Goal: Task Accomplishment & Management: Complete application form

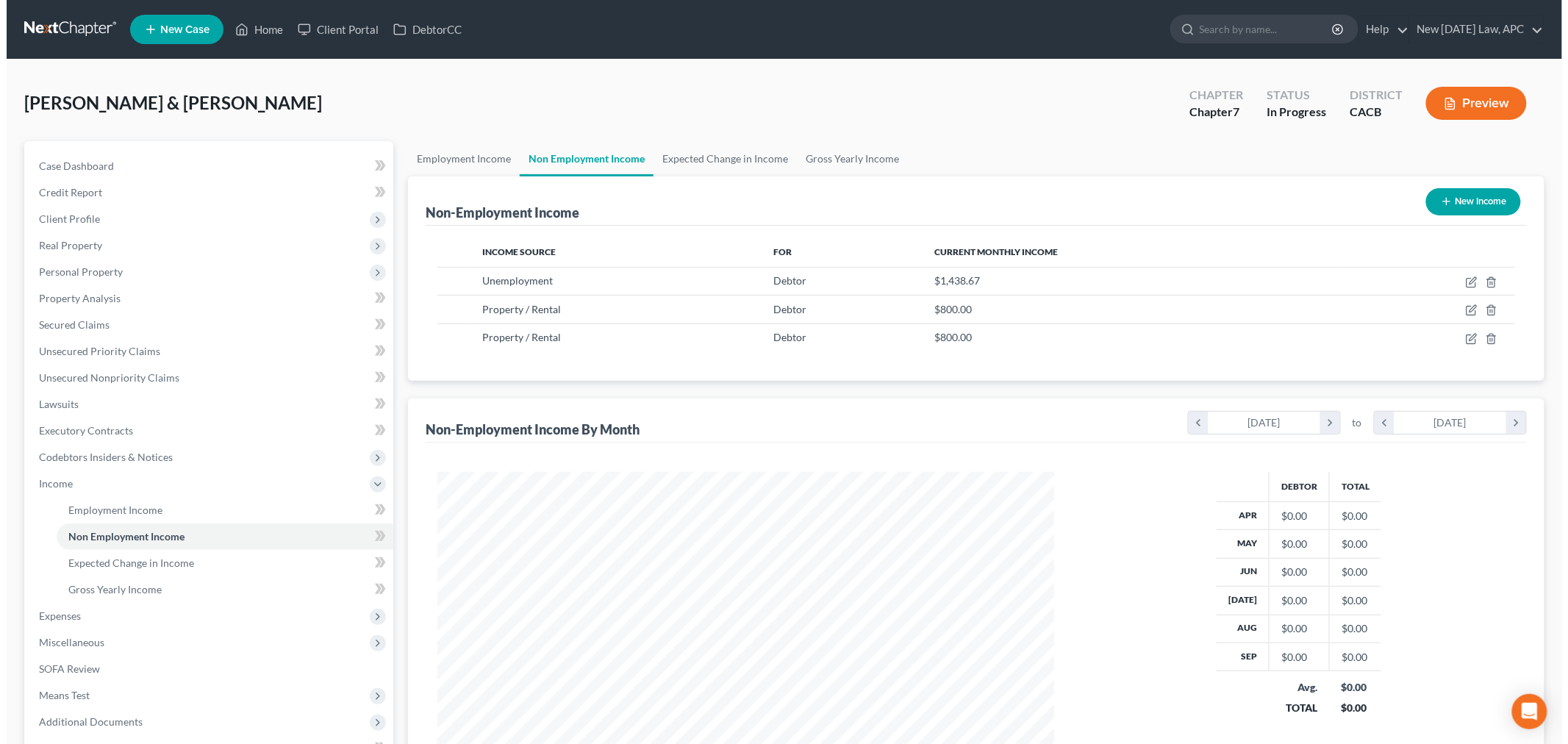
scroll to position [307, 646]
click at [241, 33] on icon at bounding box center [235, 29] width 13 height 17
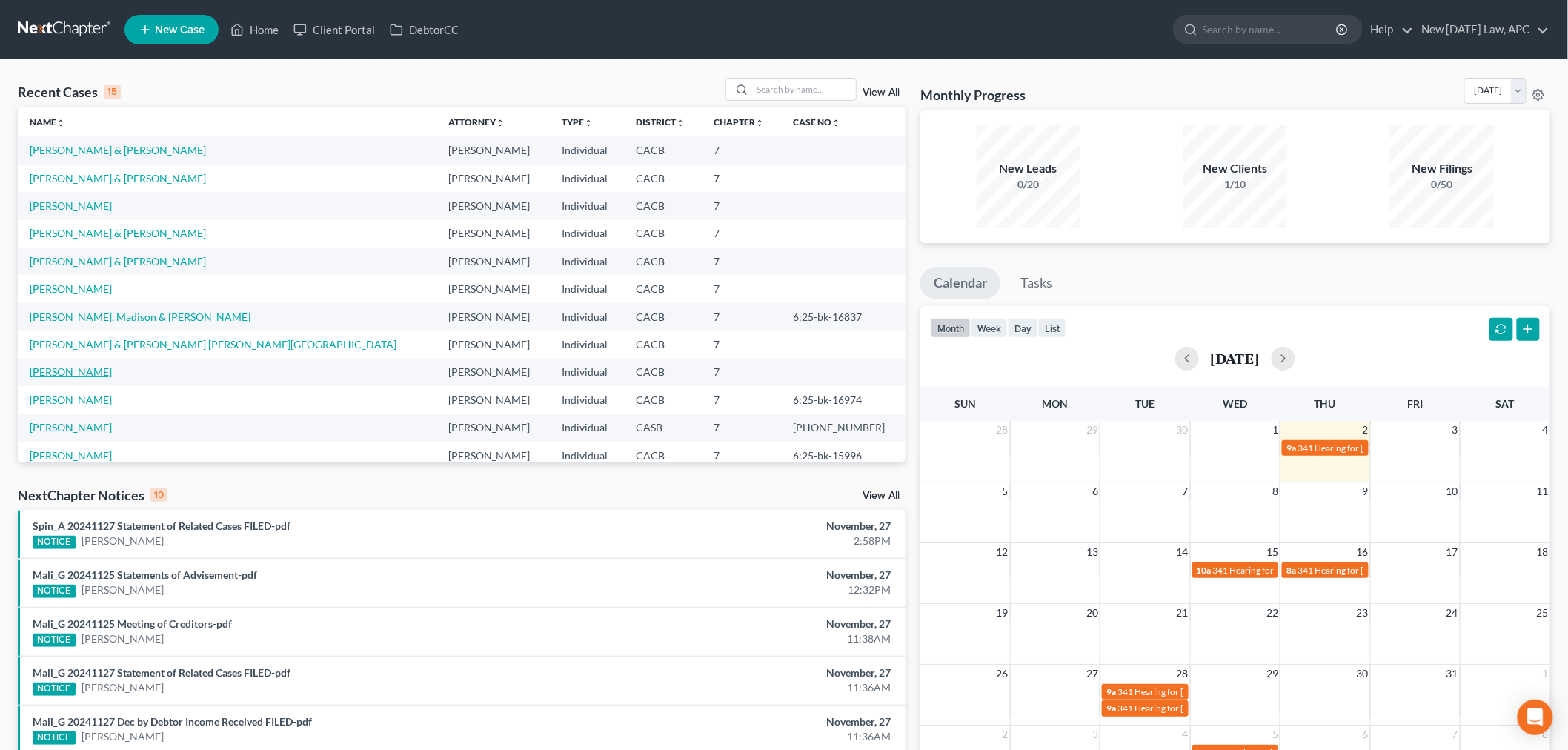
click at [61, 374] on link "[PERSON_NAME]" at bounding box center [70, 372] width 82 height 13
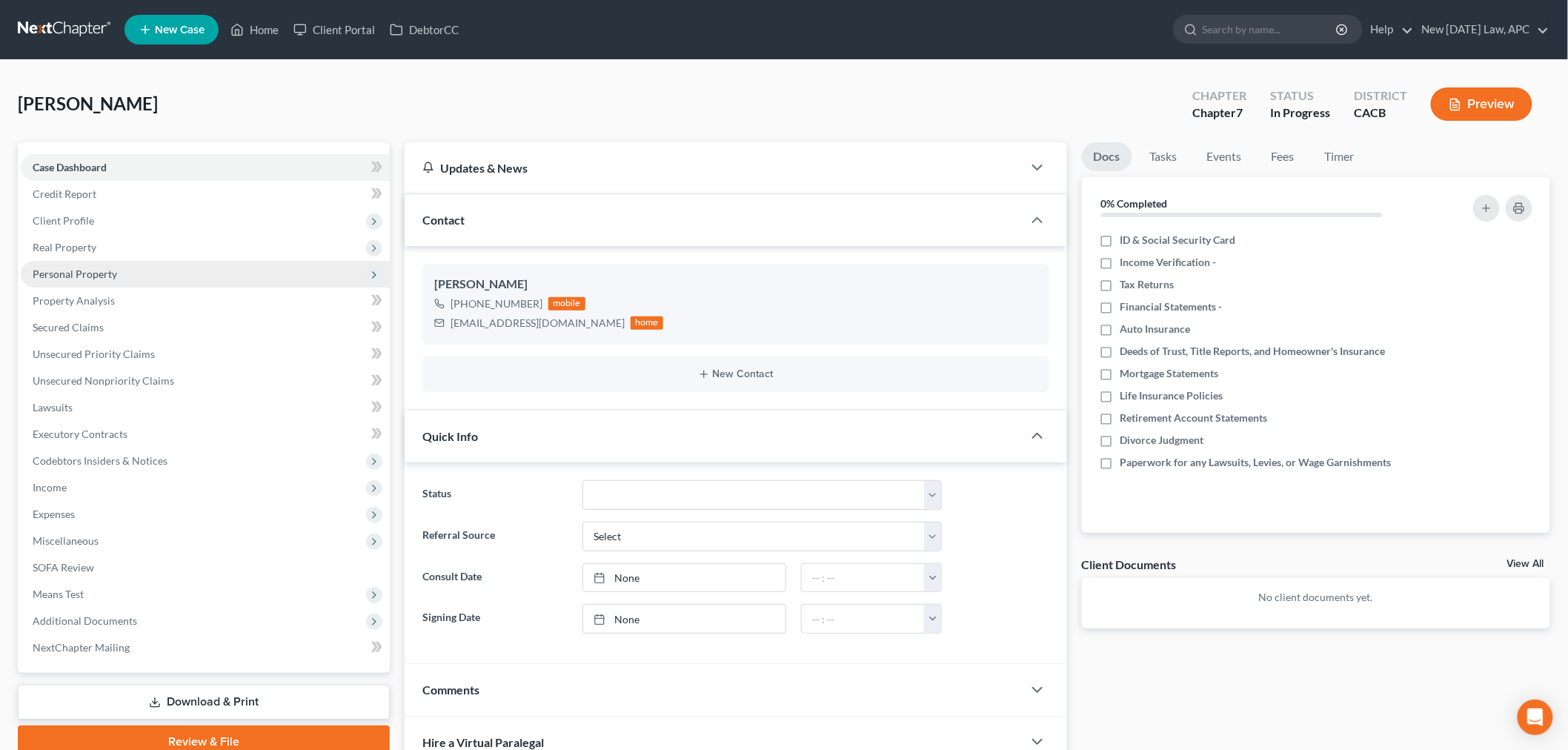
click at [97, 274] on span "Personal Property" at bounding box center [75, 273] width 84 height 13
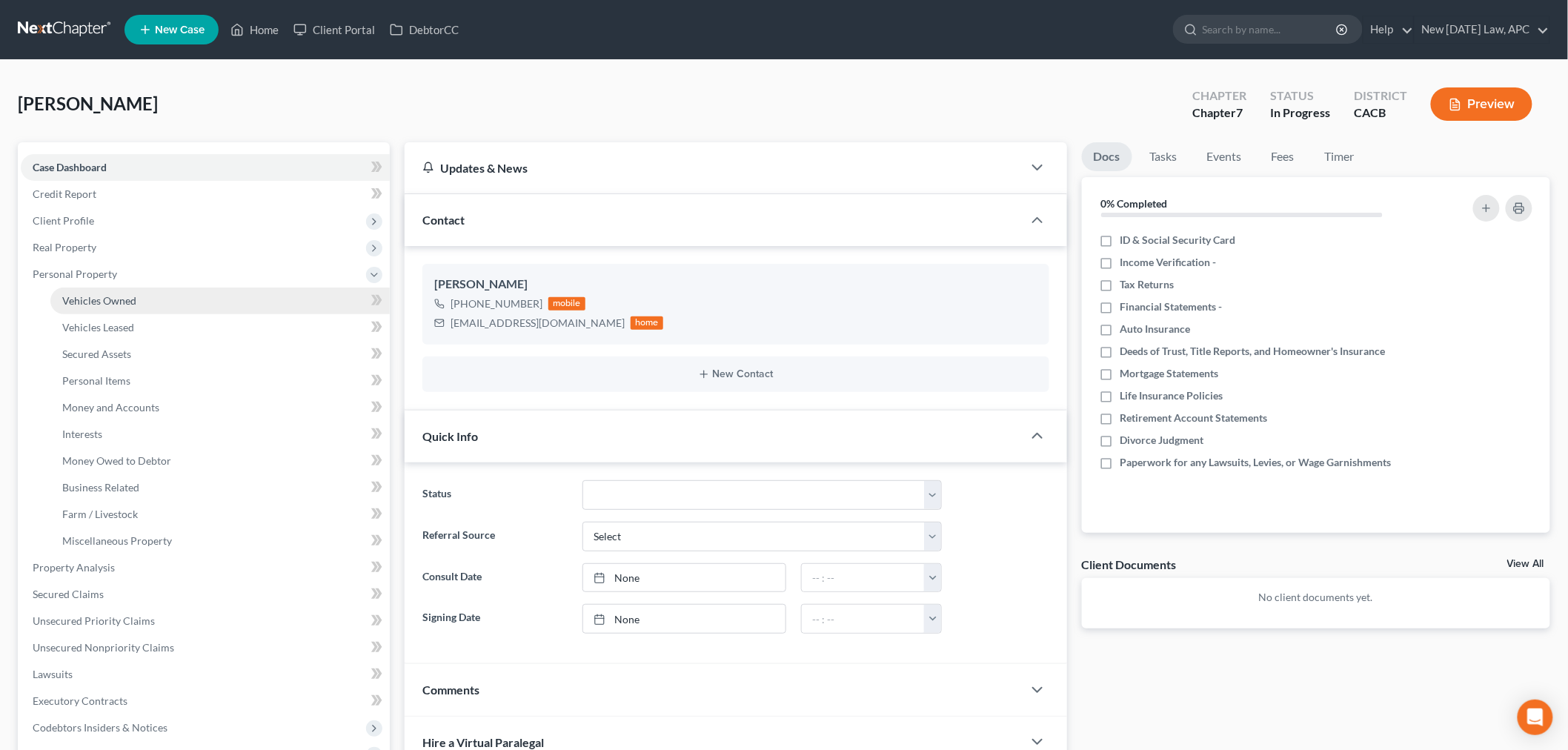
click at [112, 301] on span "Vehicles Owned" at bounding box center [99, 300] width 74 height 13
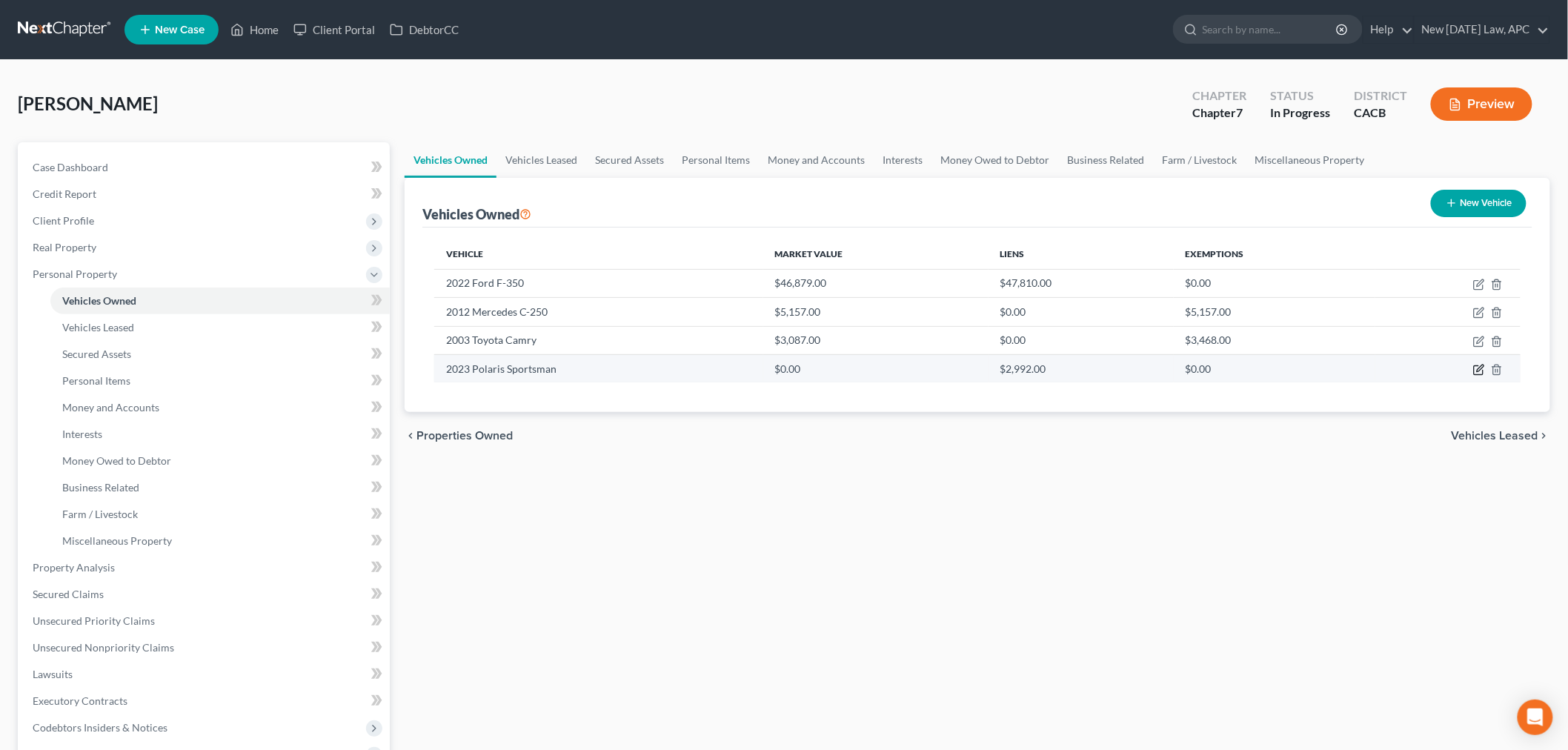
click at [1477, 367] on icon "button" at bounding box center [1479, 370] width 12 height 12
select select "6"
select select "3"
select select "2"
select select "4"
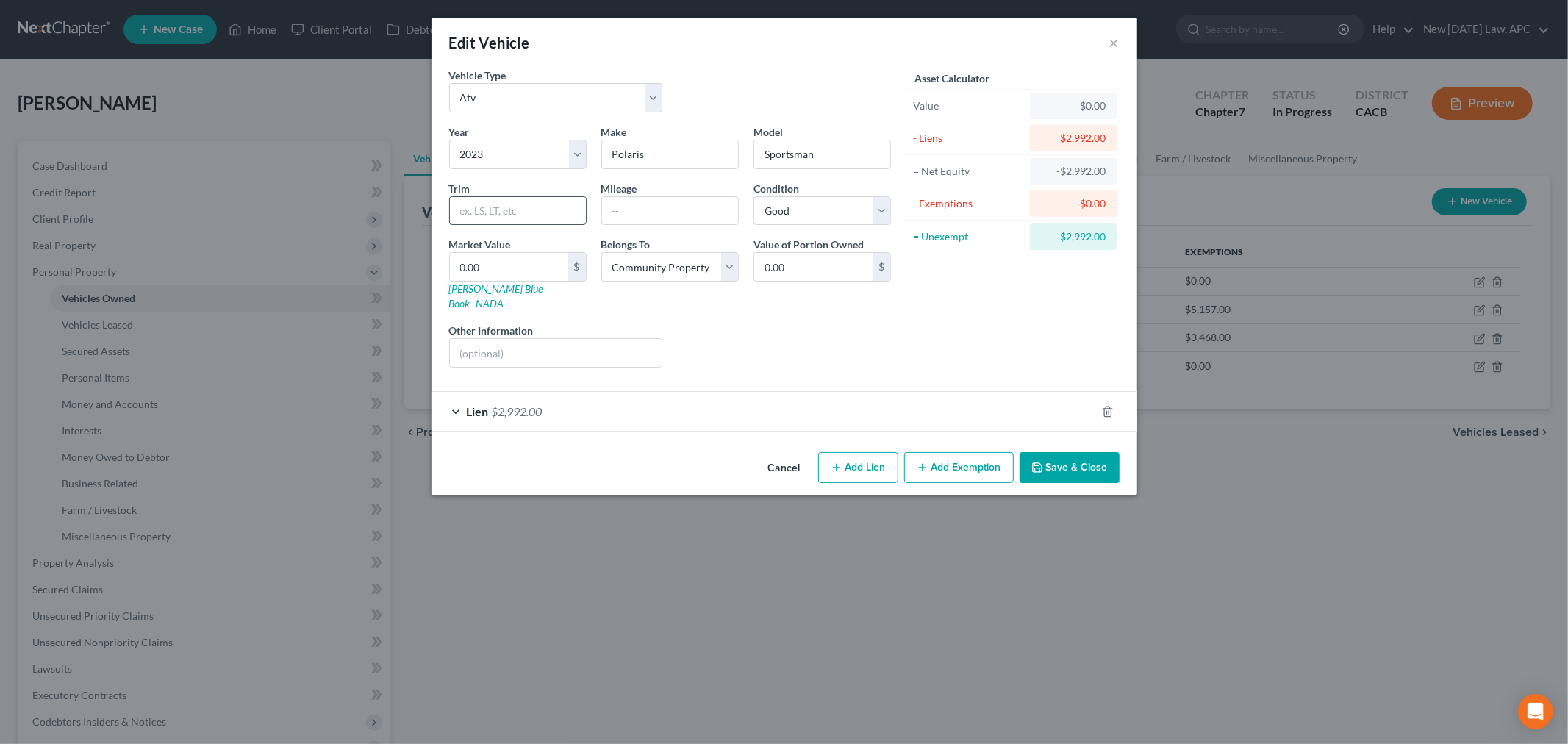
click at [489, 219] on input "text" at bounding box center [518, 211] width 136 height 28
type input "750"
click at [462, 276] on input "0.00" at bounding box center [508, 267] width 118 height 28
click at [491, 191] on div "Trim 750" at bounding box center [518, 203] width 152 height 45
click at [487, 217] on input "750" at bounding box center [518, 211] width 136 height 28
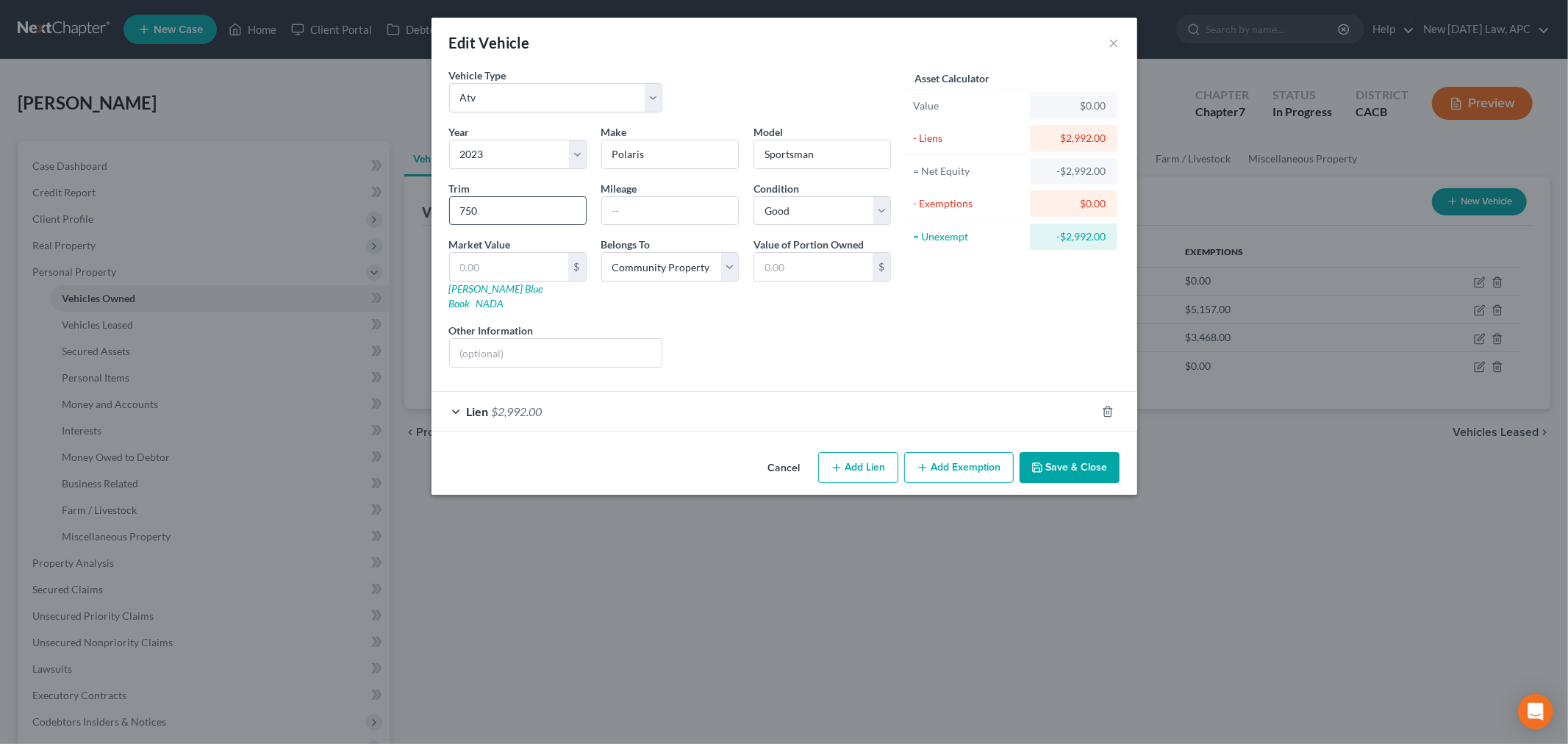
drag, startPoint x: 485, startPoint y: 215, endPoint x: 454, endPoint y: 215, distance: 31.0
click at [453, 216] on input "750" at bounding box center [518, 211] width 136 height 28
type input "570.00"
click at [456, 339] on input "text" at bounding box center [555, 353] width 213 height 28
click at [473, 262] on input "text" at bounding box center [508, 267] width 118 height 28
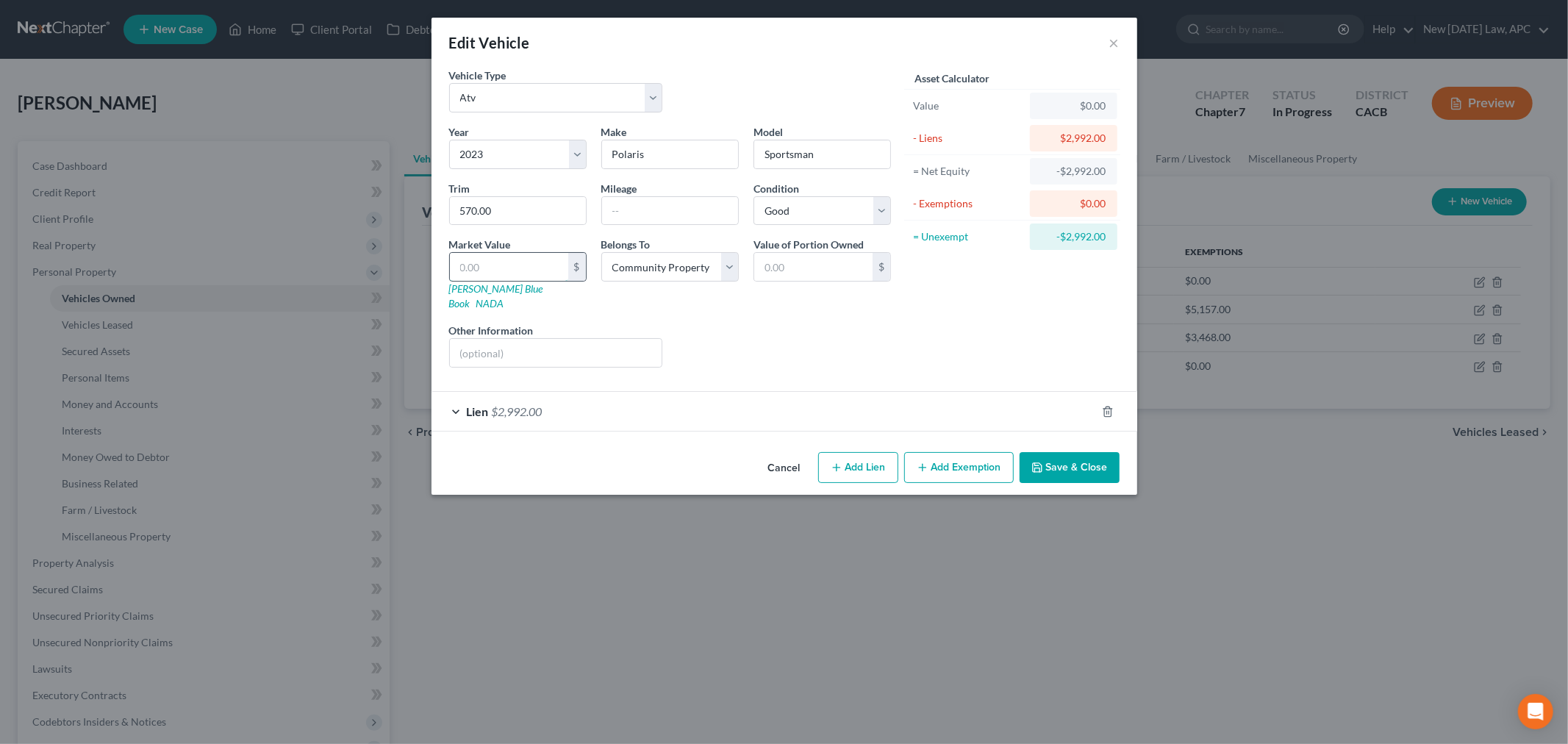
type input "5"
type input "5.00"
type input "51"
type input "51.00"
type input "510"
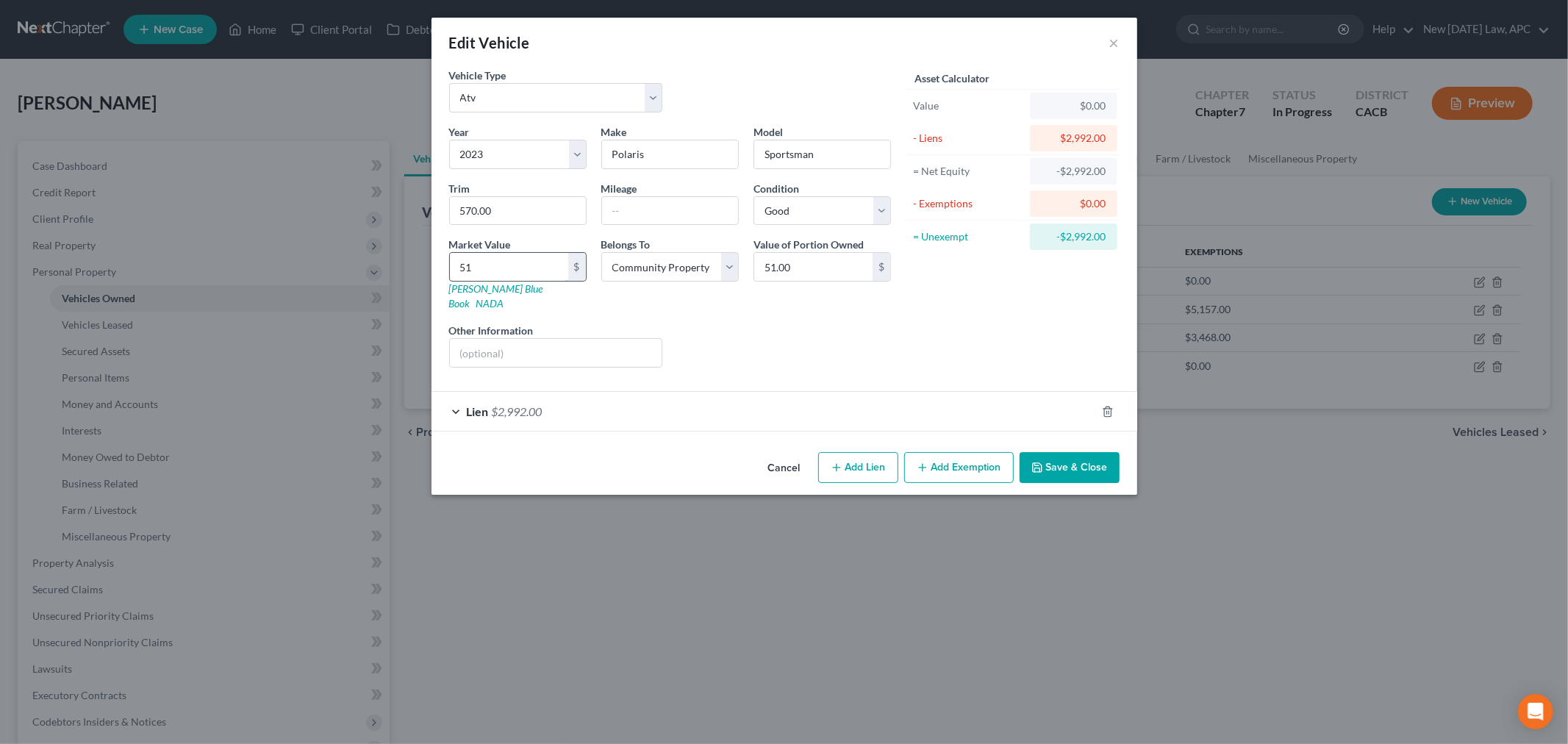
type input "510.00"
type input "5100"
type input "5,100.00"
click at [942, 463] on button "Add Exemption" at bounding box center [958, 468] width 109 height 31
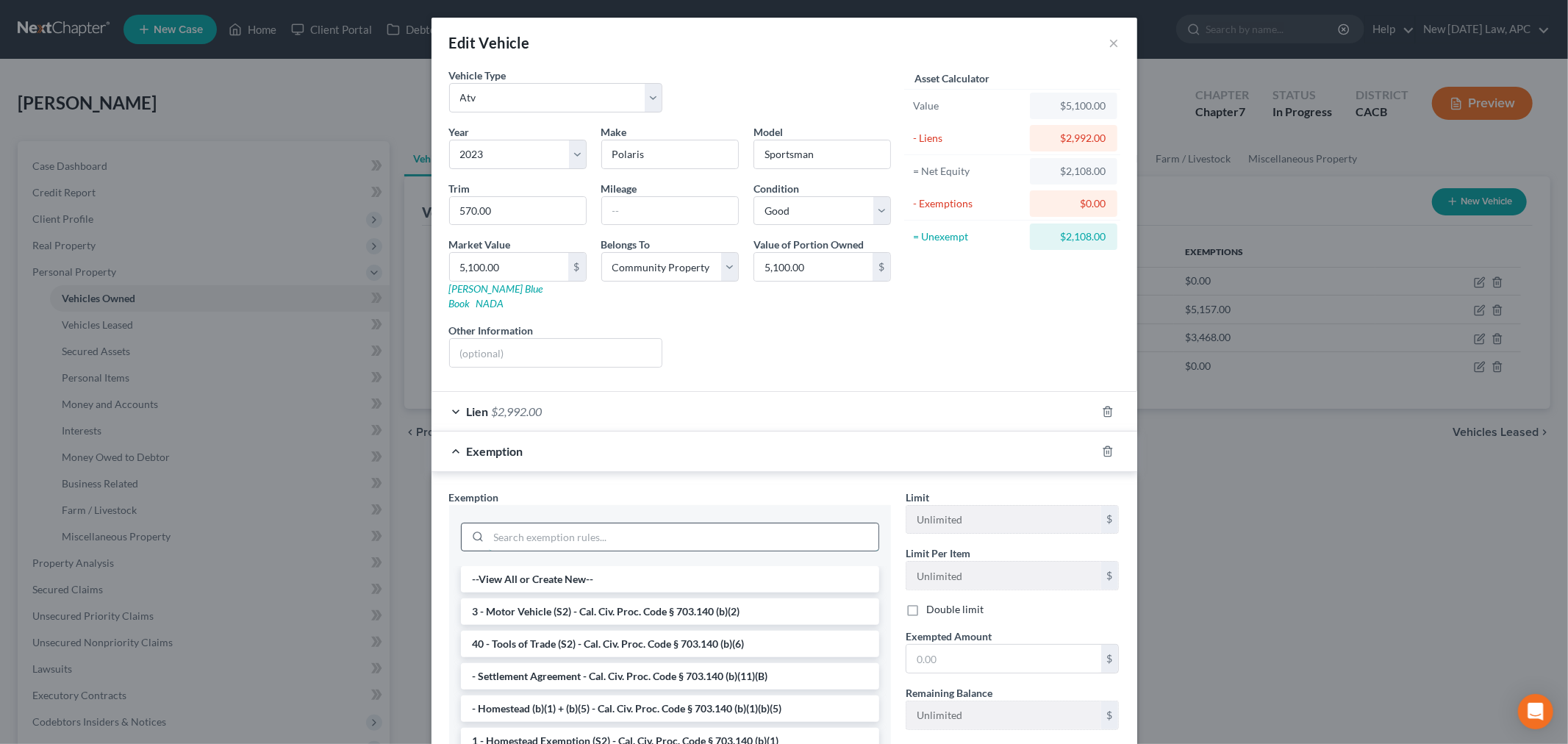
click at [591, 524] on input "search" at bounding box center [684, 537] width 389 height 28
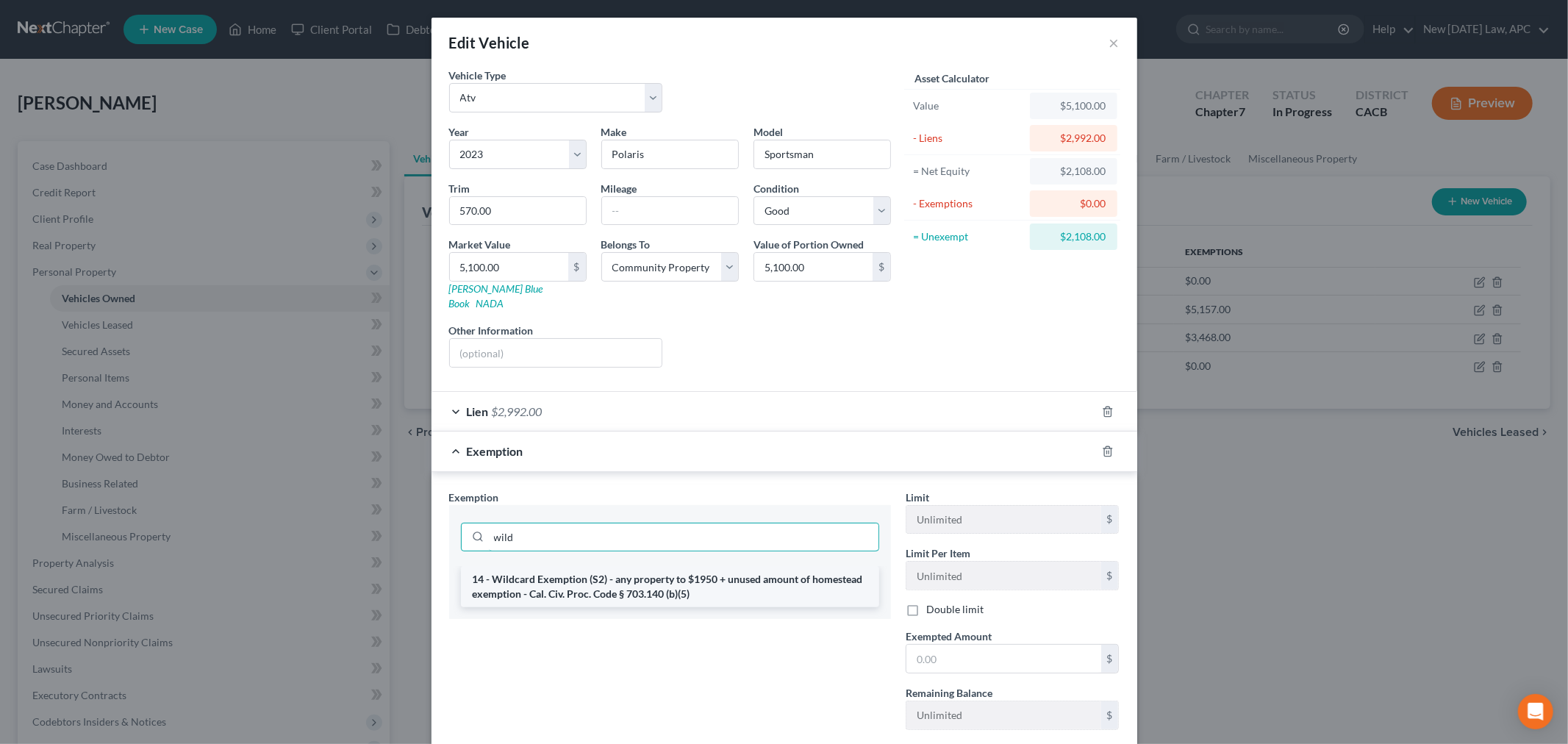
type input "wild"
click at [600, 586] on li "14 - Wildcard Exemption (S2) - any property to $1950 + unused amount of homeste…" at bounding box center [670, 586] width 418 height 41
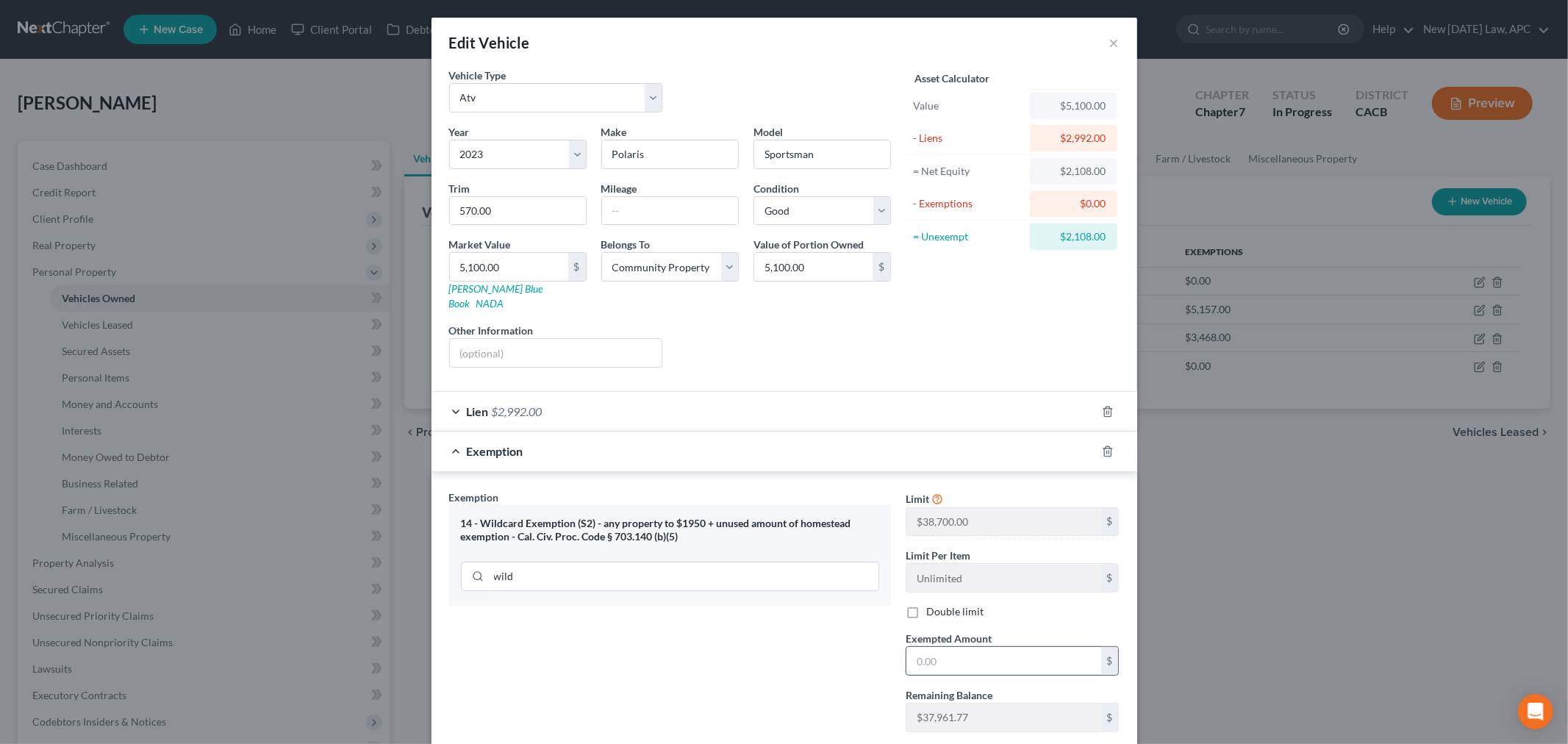
click at [948, 656] on input "text" at bounding box center [1004, 660] width 195 height 28
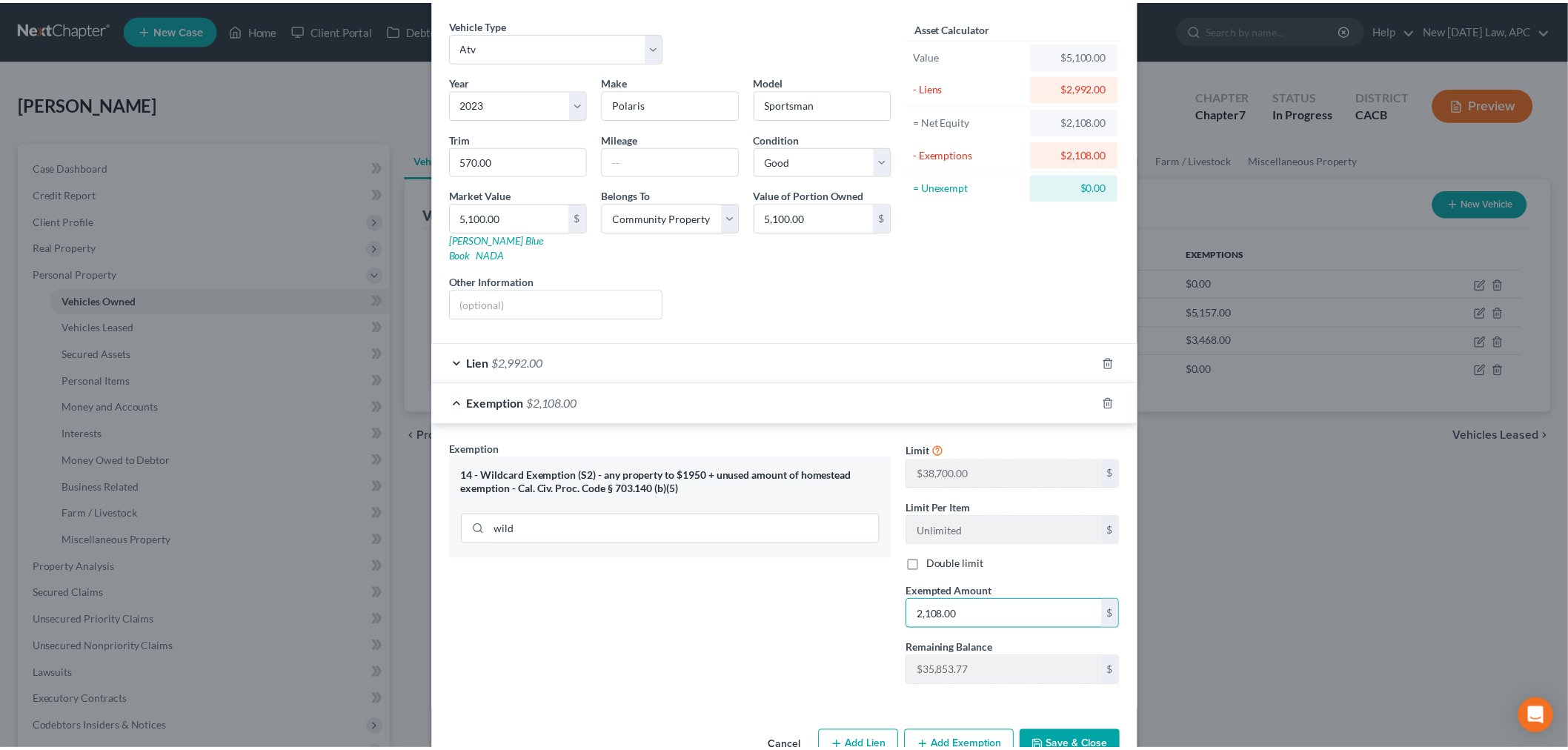
scroll to position [80, 0]
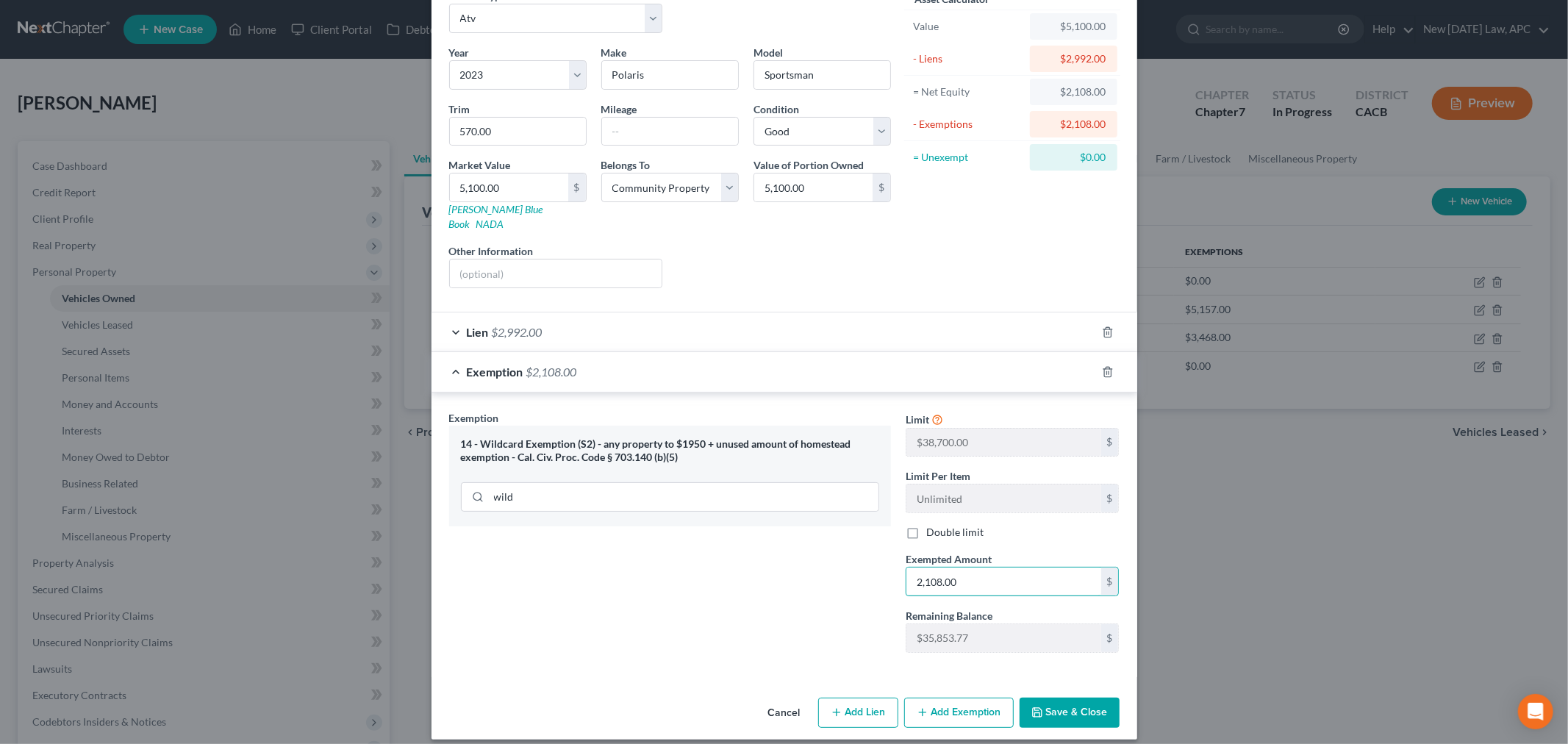
type input "2,108.00"
click at [1043, 701] on button "Save & Close" at bounding box center [1069, 713] width 100 height 31
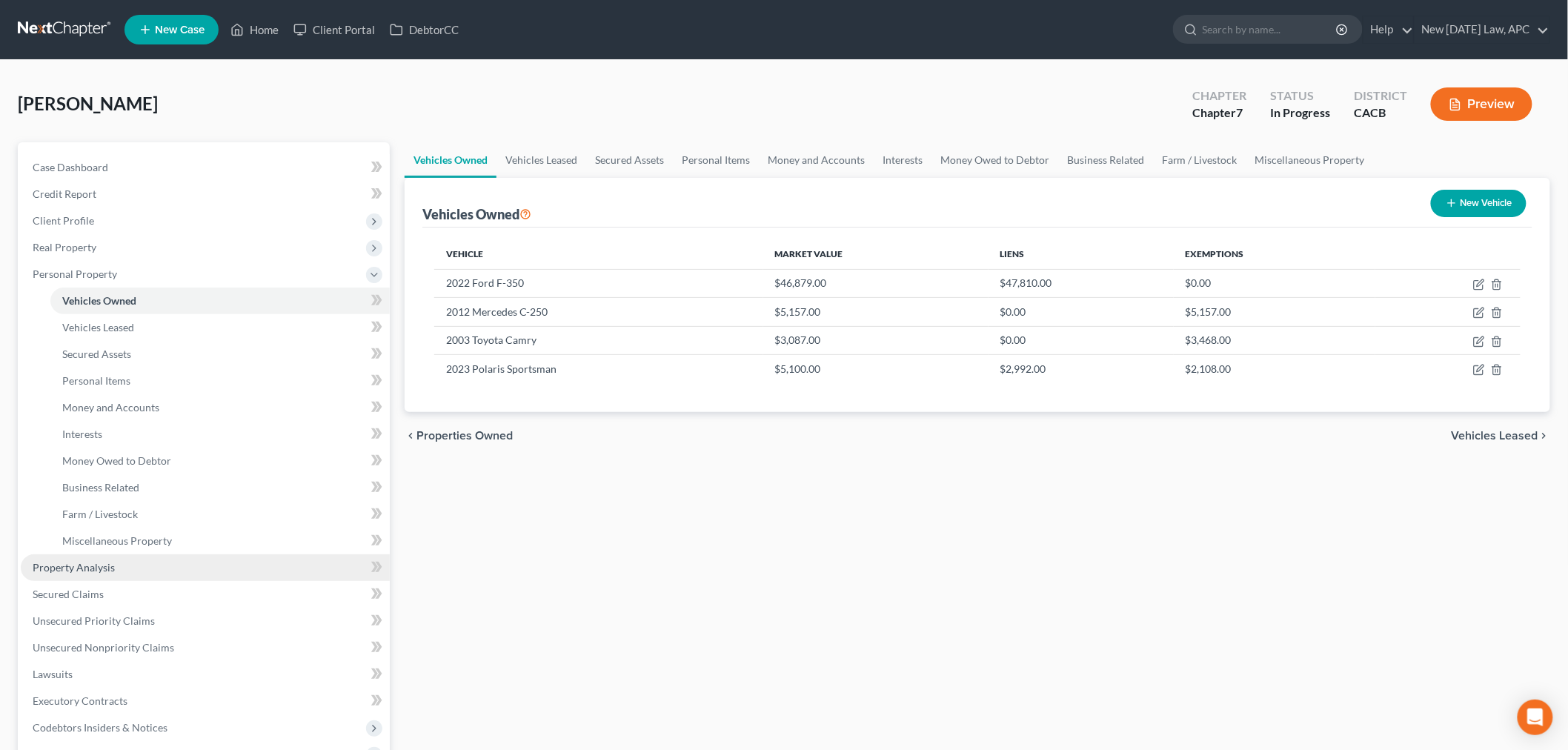
drag, startPoint x: 126, startPoint y: 564, endPoint x: 163, endPoint y: 558, distance: 37.5
click at [126, 564] on link "Property Analysis" at bounding box center [205, 568] width 369 height 27
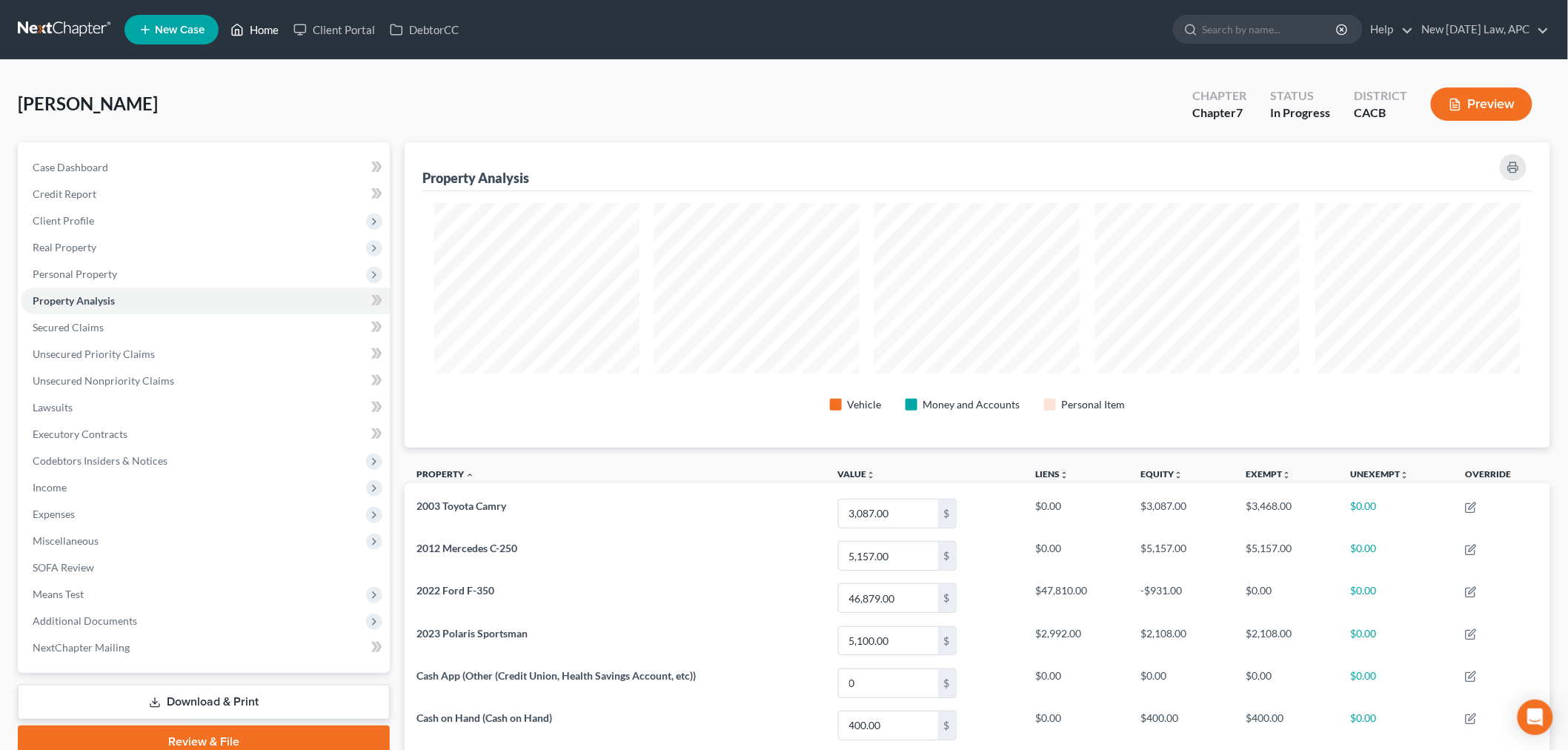
click at [235, 26] on icon at bounding box center [237, 30] width 13 height 17
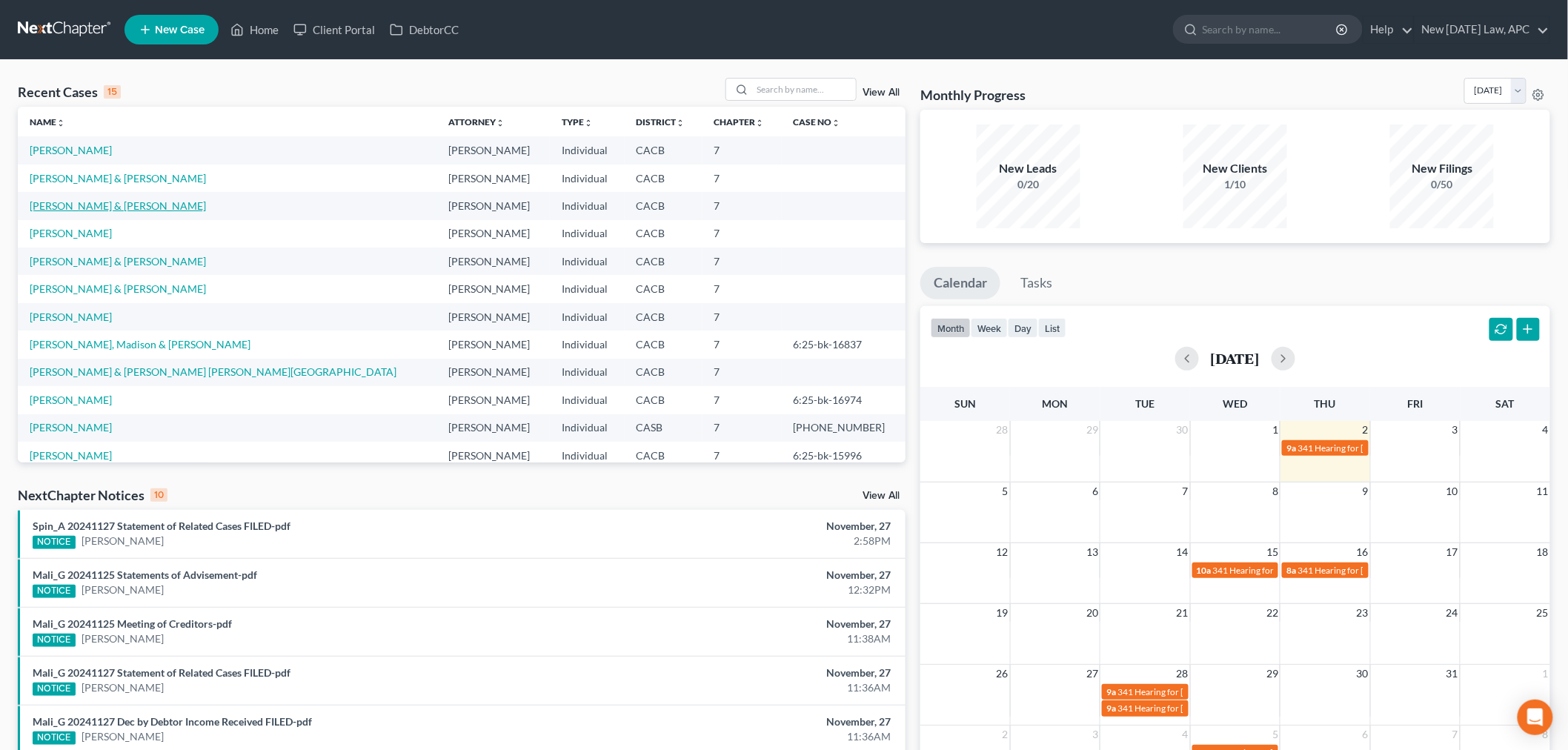
click at [75, 205] on link "[PERSON_NAME] & [PERSON_NAME]" at bounding box center [117, 206] width 176 height 13
select select "4"
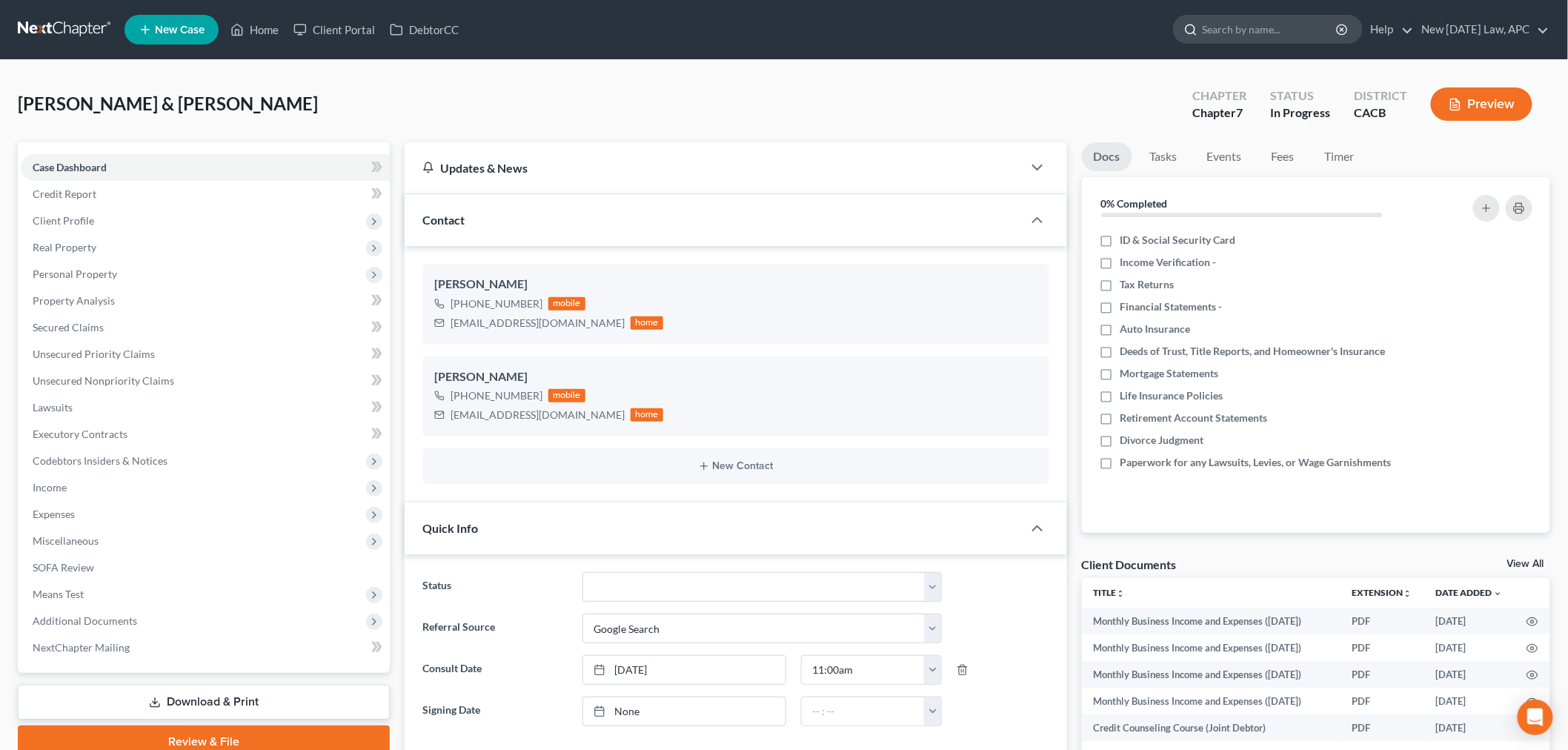
scroll to position [4840, 0]
click at [116, 195] on link "Credit Report" at bounding box center [205, 194] width 369 height 27
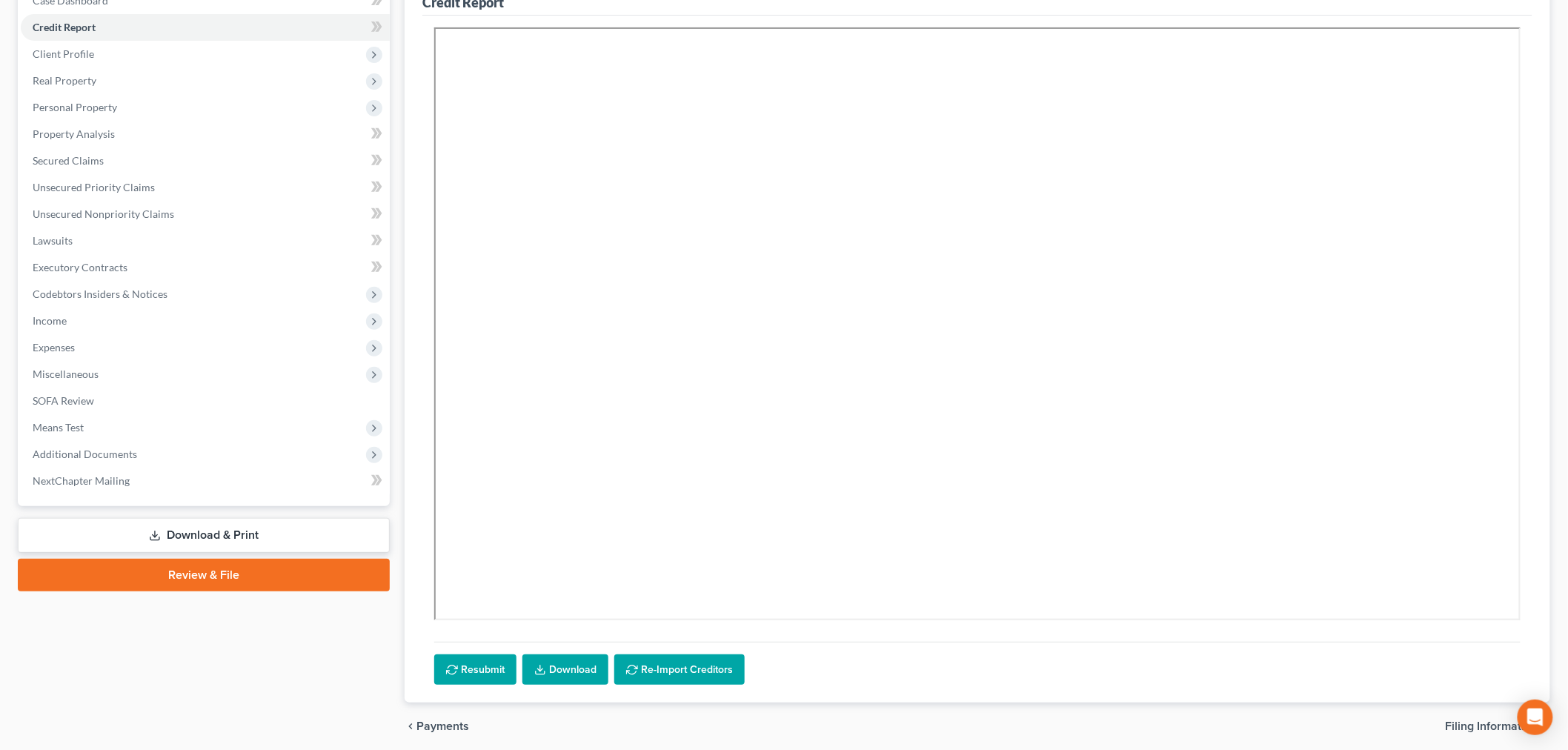
scroll to position [223, 0]
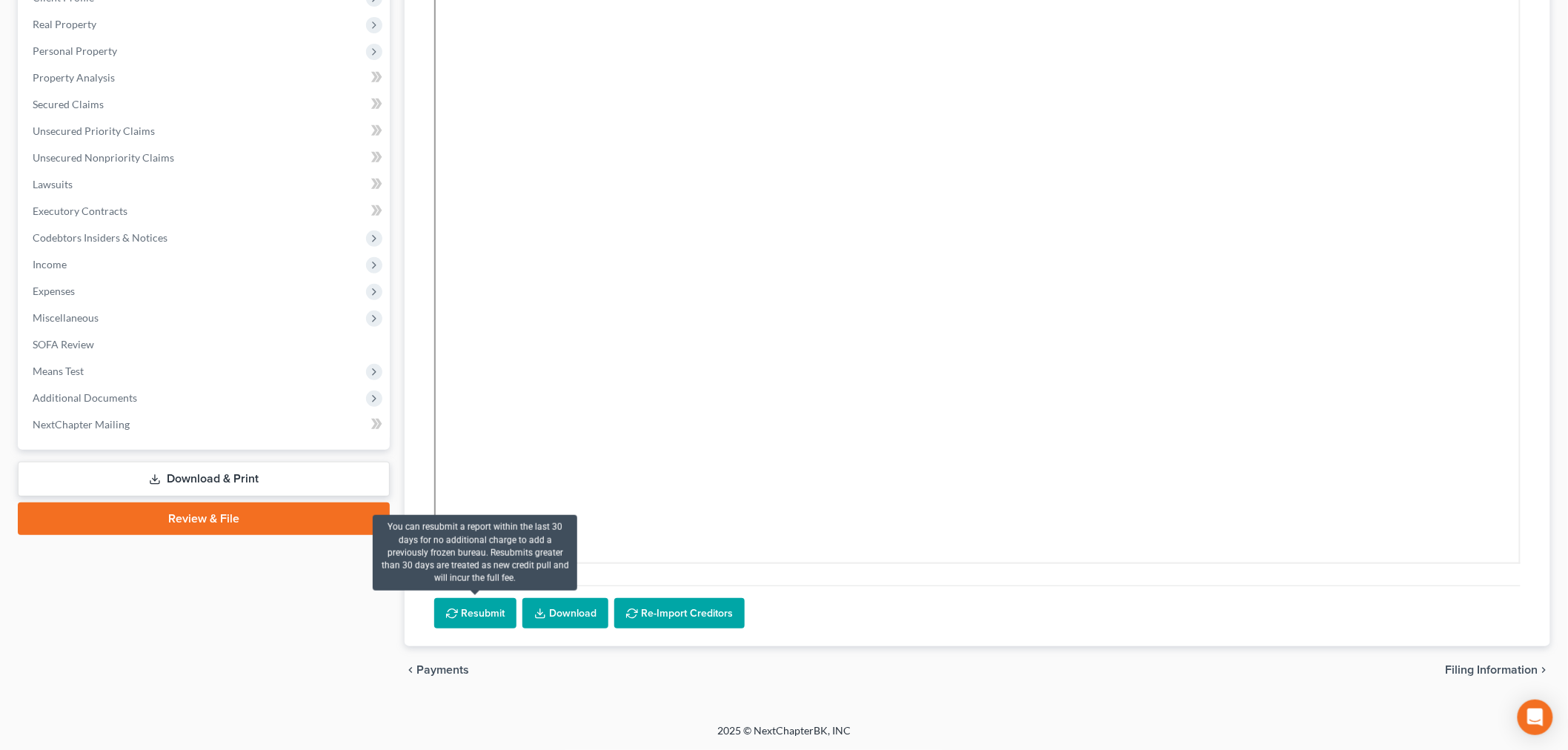
click at [476, 611] on button "Resubmit" at bounding box center [475, 614] width 82 height 31
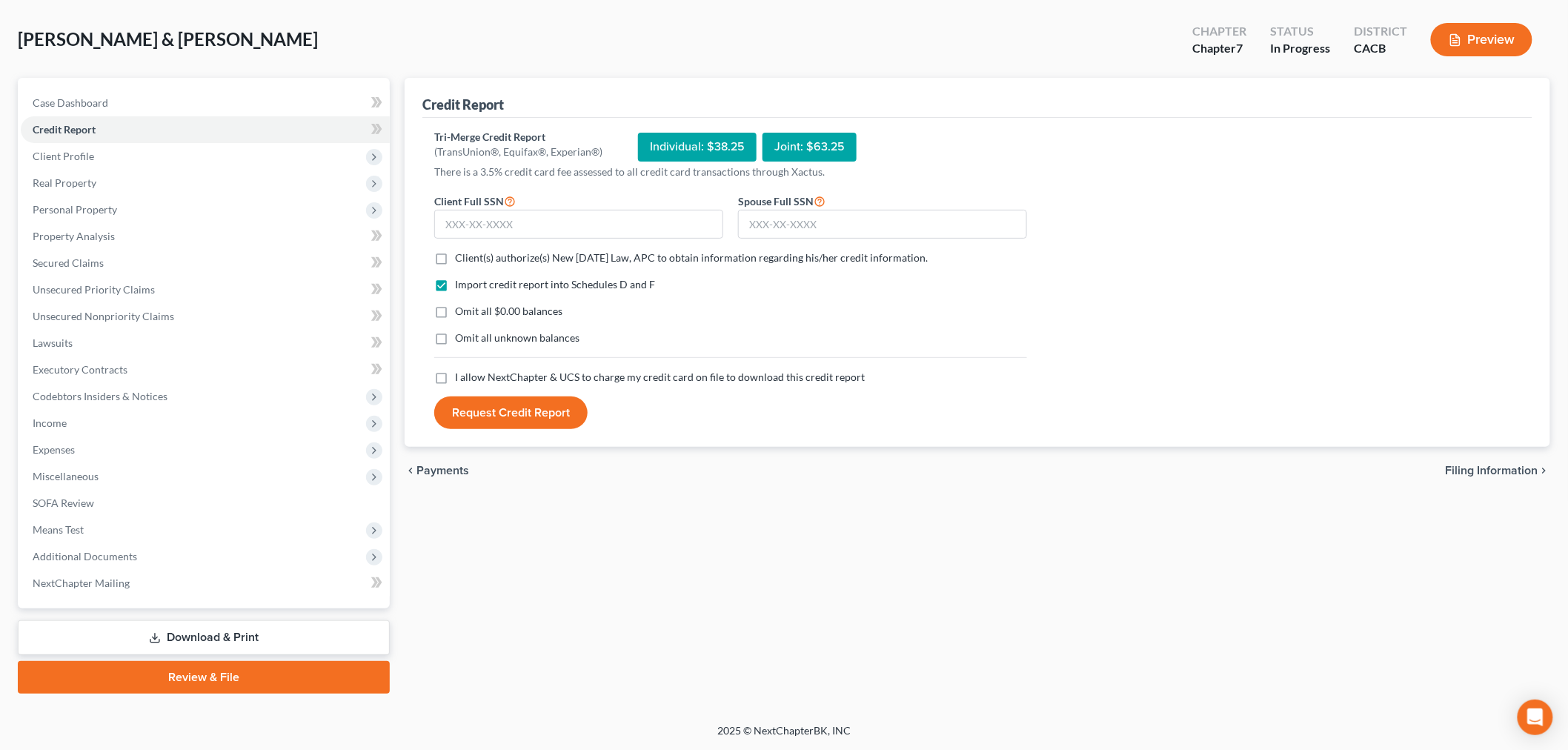
scroll to position [62, 0]
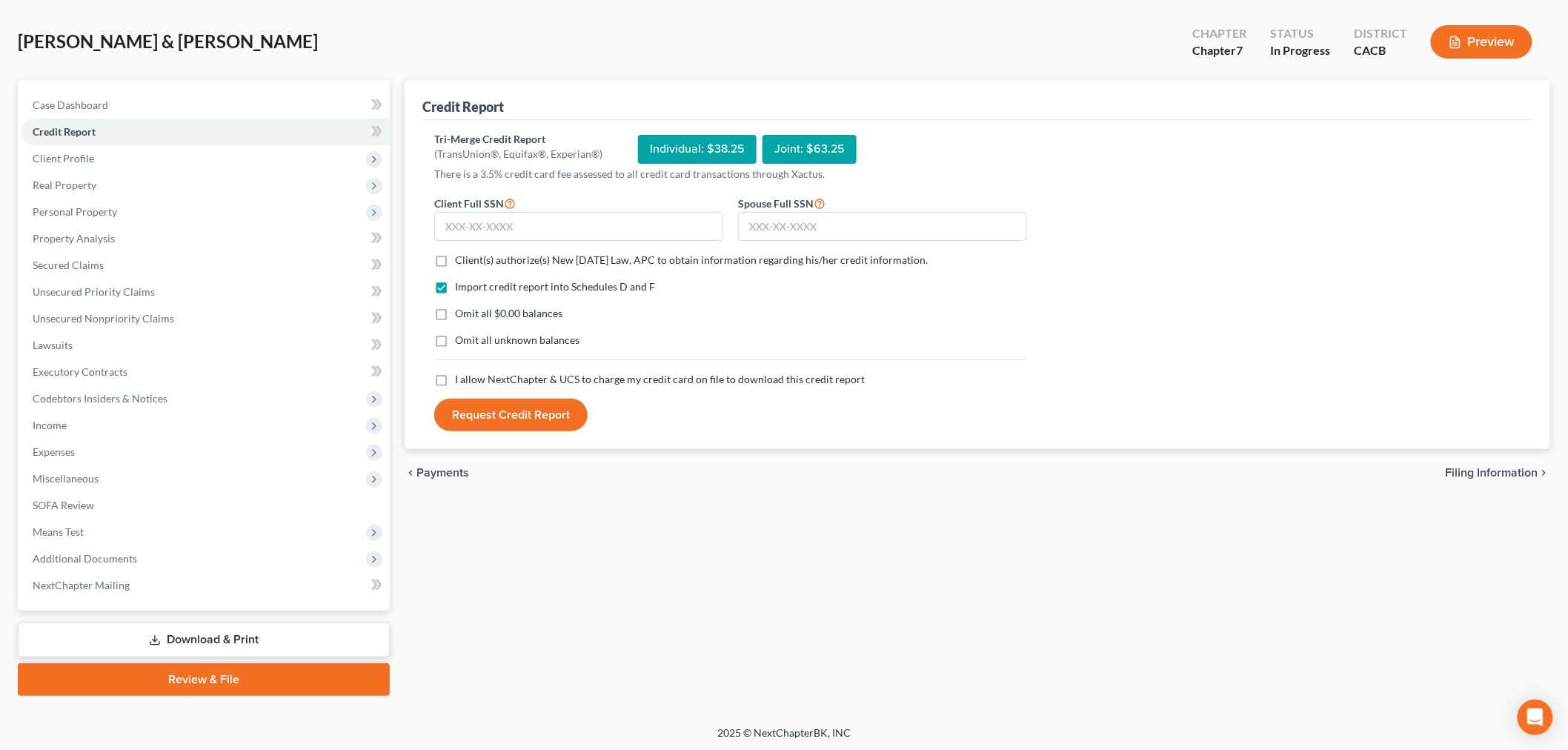
click at [455, 260] on label "Client(s) authorize(s) New [DATE] Law, APC to obtain information regarding his/…" at bounding box center [691, 260] width 473 height 15
click at [461, 260] on input "Client(s) authorize(s) New [DATE] Law, APC to obtain information regarding his/…" at bounding box center [465, 257] width 10 height 10
checkbox input "true"
click at [455, 312] on label "Omit all $0.00 balances" at bounding box center [509, 313] width 108 height 15
click at [461, 312] on input "Omit all $0.00 balances" at bounding box center [465, 311] width 10 height 10
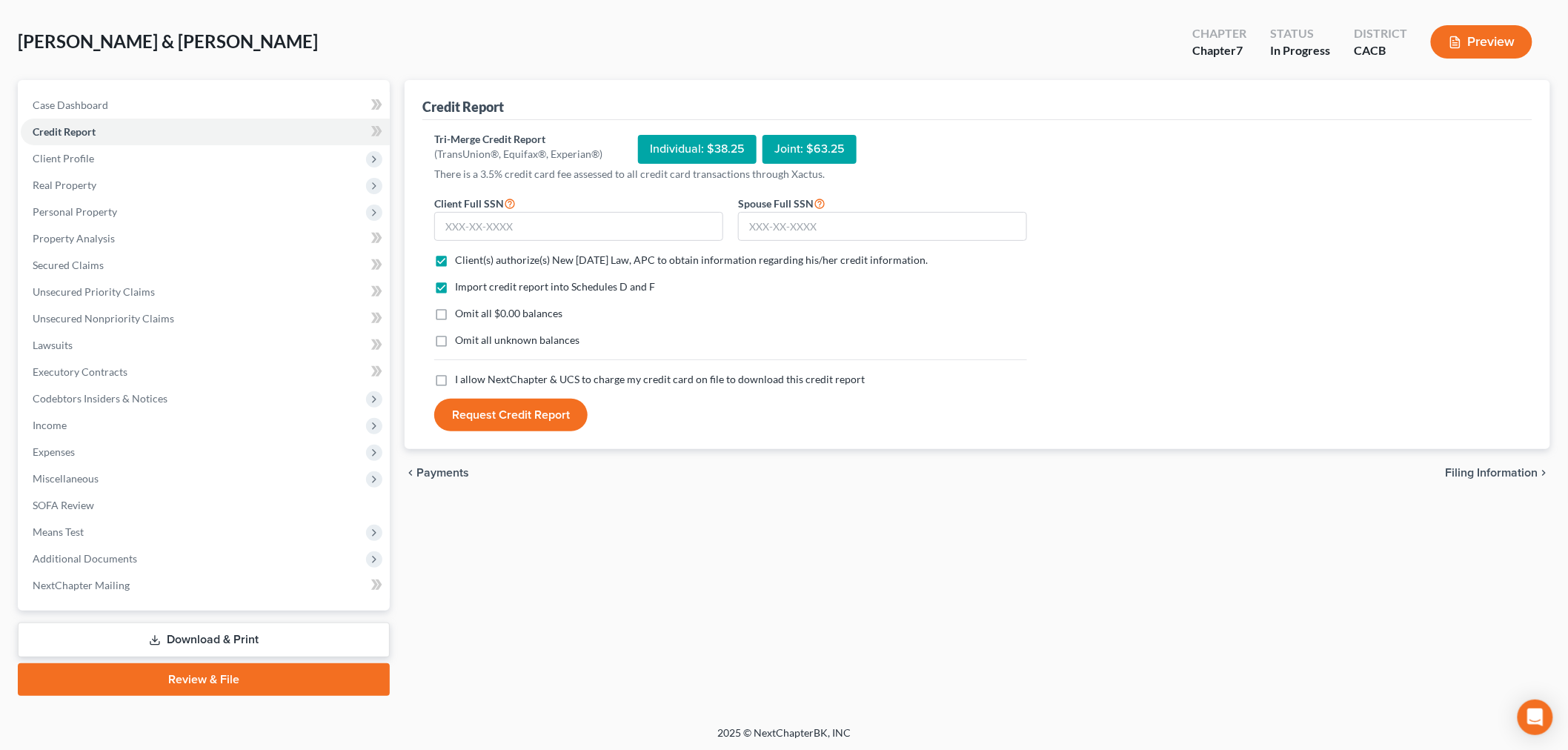
checkbox input "true"
click at [455, 344] on label "Omit all unknown balances" at bounding box center [517, 339] width 124 height 15
click at [461, 342] on input "Omit all unknown balances" at bounding box center [465, 337] width 10 height 10
checkbox input "true"
click at [455, 377] on label "I allow NextChapter & UCS to charge my credit card on file to download this cre…" at bounding box center [660, 379] width 410 height 15
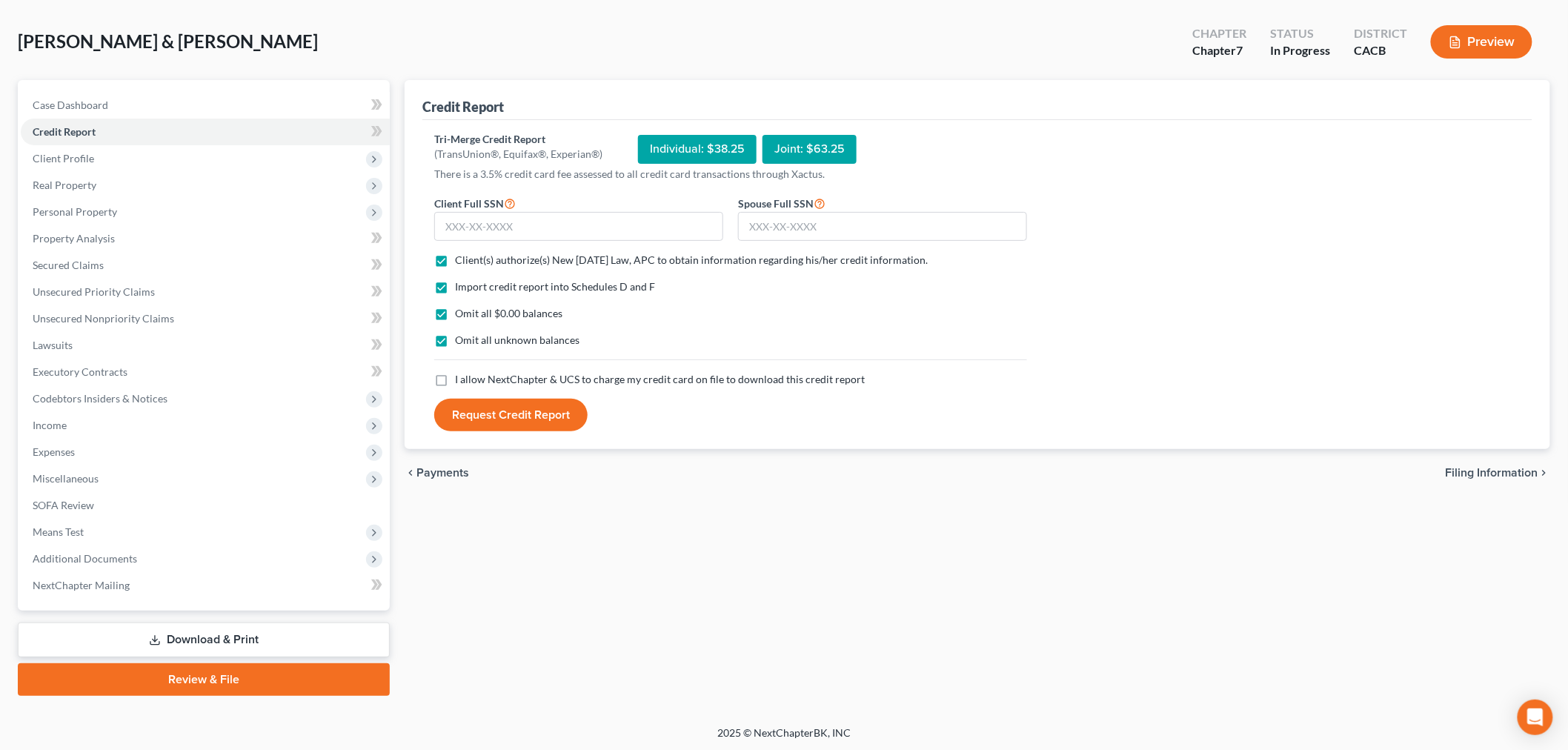
click at [461, 377] on input "I allow NextChapter & UCS to charge my credit card on file to download this cre…" at bounding box center [465, 377] width 10 height 10
checkbox input "true"
click at [519, 226] on input "text" at bounding box center [578, 227] width 289 height 30
type input "575-86-3211"
click at [787, 226] on input "text" at bounding box center [882, 227] width 289 height 30
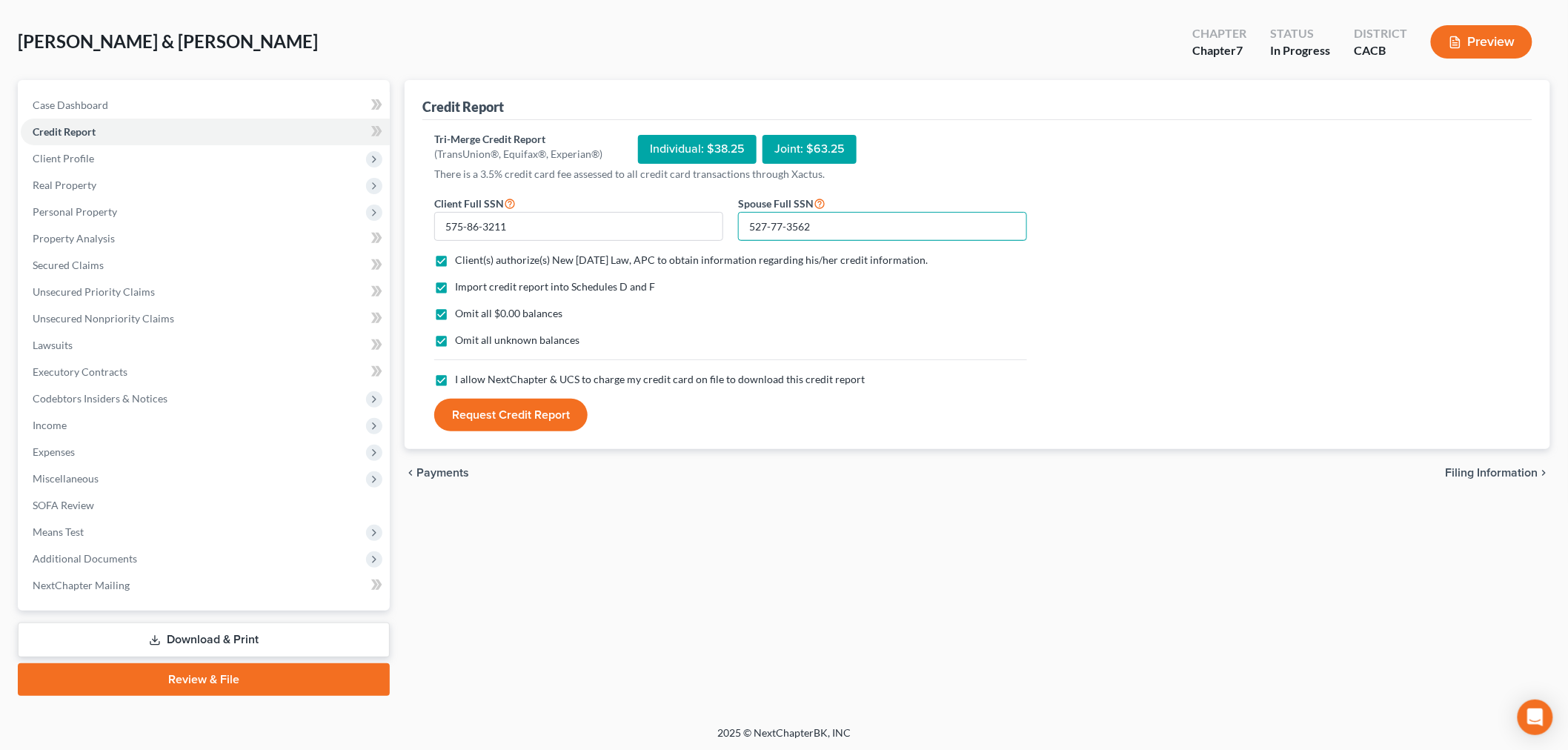
type input "527-77-3562"
click at [511, 412] on button "Request Credit Report" at bounding box center [511, 415] width 154 height 33
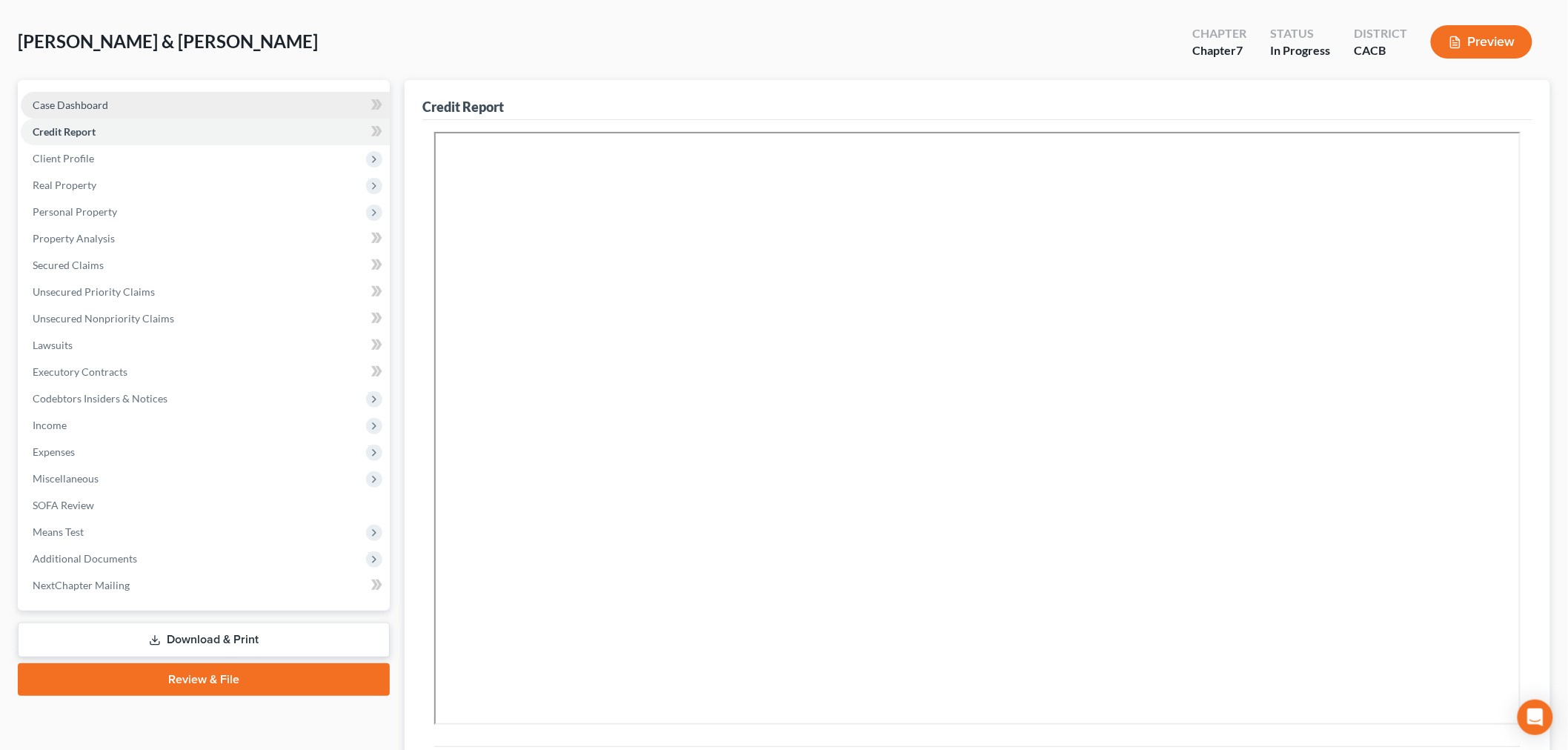
click at [166, 105] on link "Case Dashboard" at bounding box center [205, 105] width 369 height 27
select select "4"
